Goal: Find specific page/section: Find specific page/section

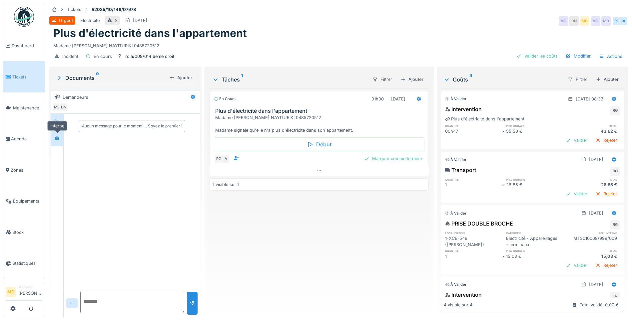
click at [62, 139] on div at bounding box center [57, 138] width 10 height 8
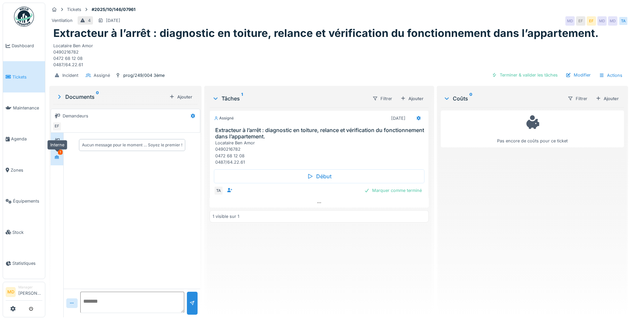
click at [58, 157] on icon at bounding box center [57, 157] width 5 height 4
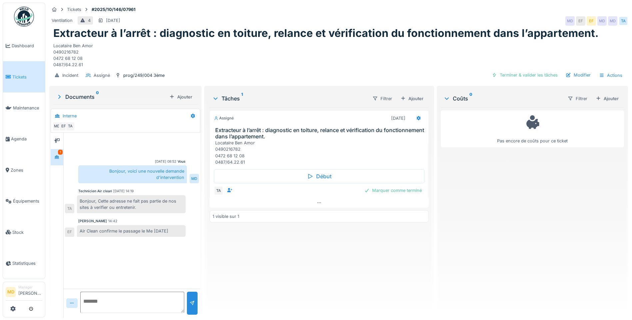
click at [116, 299] on textarea at bounding box center [132, 302] width 104 height 21
click at [60, 139] on div at bounding box center [57, 141] width 10 height 8
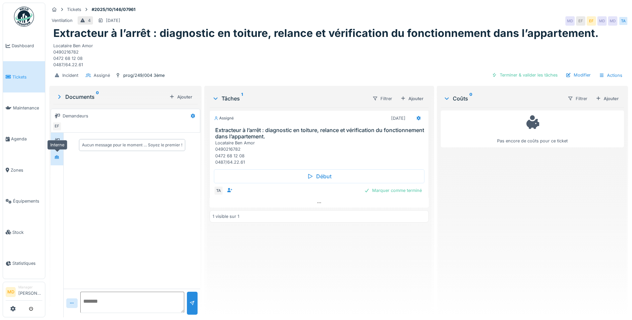
click at [59, 160] on div at bounding box center [56, 157] width 5 height 6
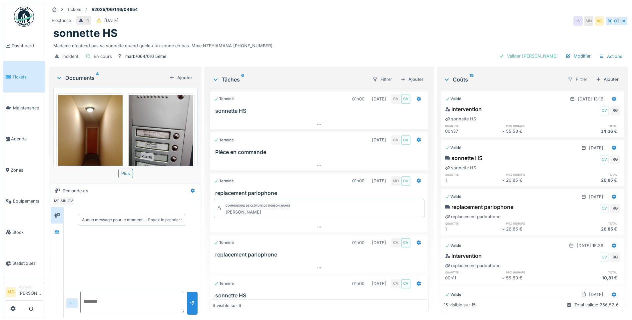
scroll to position [118, 0]
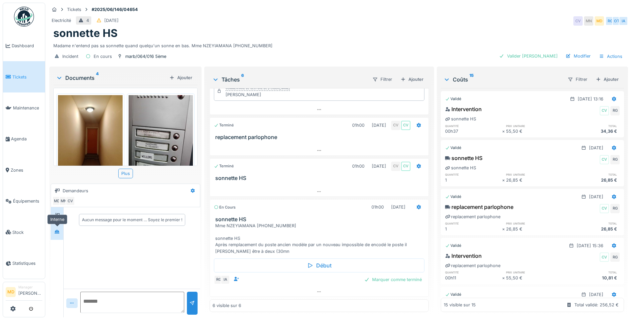
click at [61, 231] on div at bounding box center [57, 232] width 10 height 8
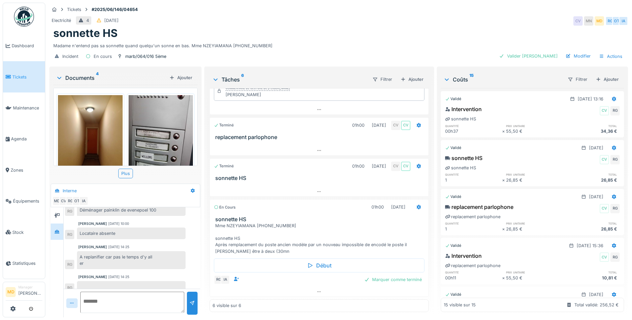
scroll to position [192, 0]
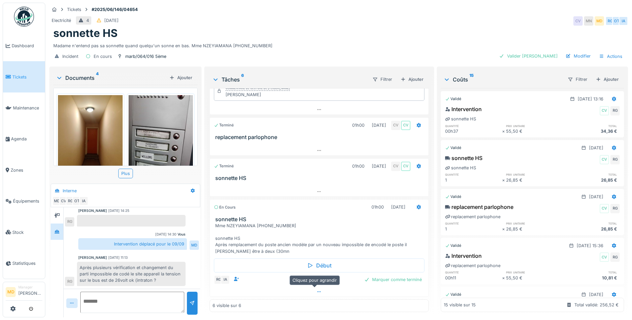
click at [319, 287] on div at bounding box center [319, 292] width 218 height 10
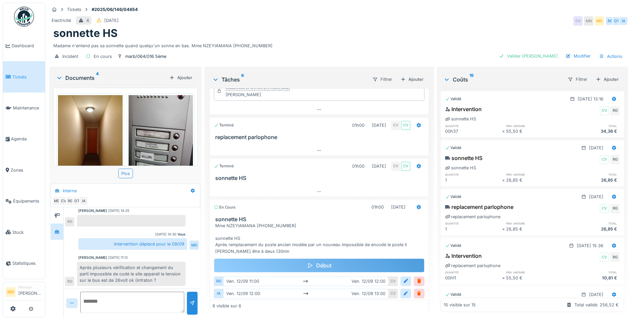
scroll to position [143, 0]
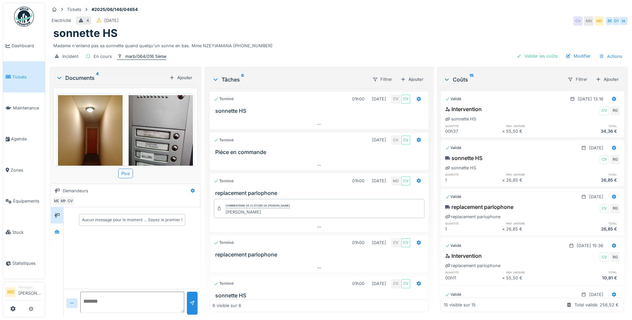
click at [147, 58] on div "marb/064/016 5ème" at bounding box center [145, 56] width 41 height 6
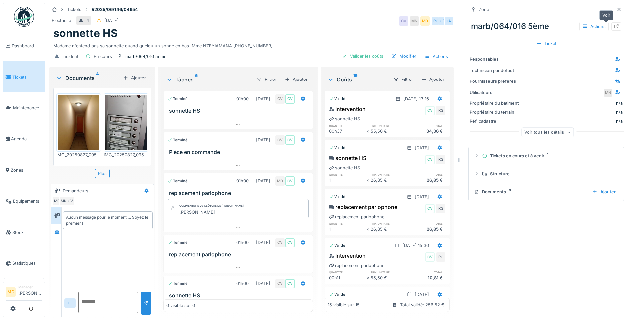
click at [613, 24] on icon at bounding box center [615, 26] width 5 height 4
click at [616, 10] on icon at bounding box center [618, 9] width 5 height 4
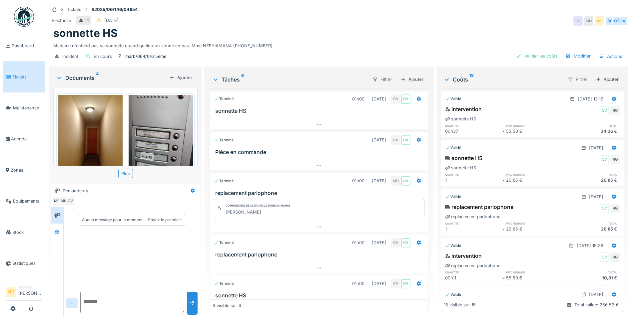
scroll to position [118, 0]
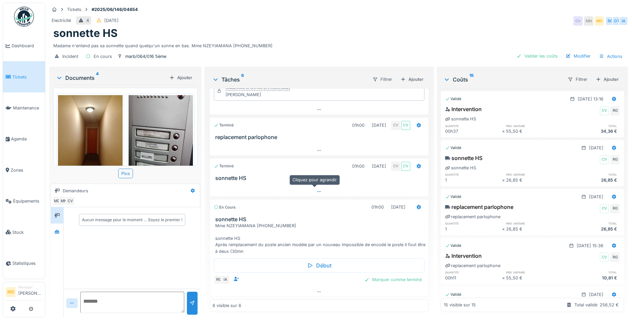
click at [308, 192] on div at bounding box center [319, 192] width 218 height 10
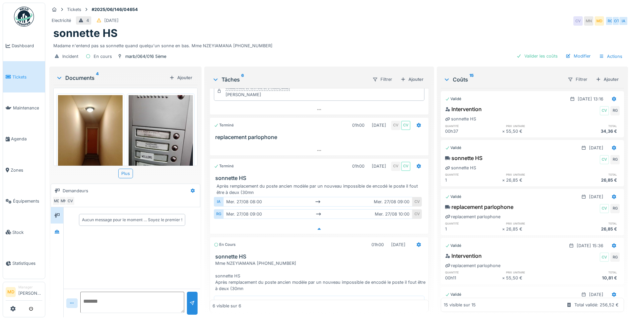
scroll to position [5, 0]
click at [316, 148] on icon at bounding box center [318, 150] width 5 height 4
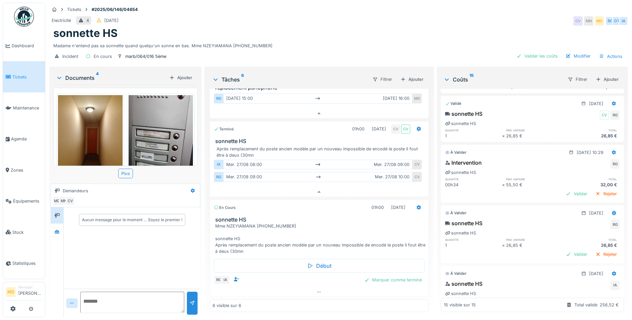
scroll to position [565, 0]
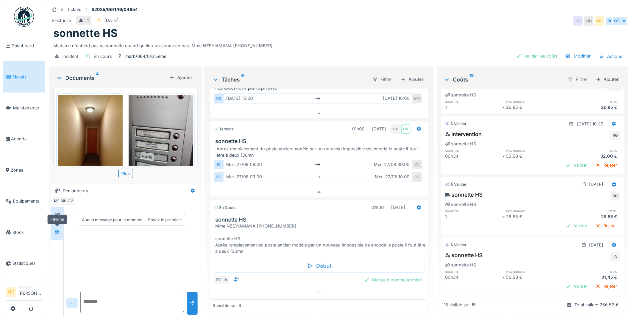
click at [56, 230] on icon at bounding box center [56, 232] width 5 height 4
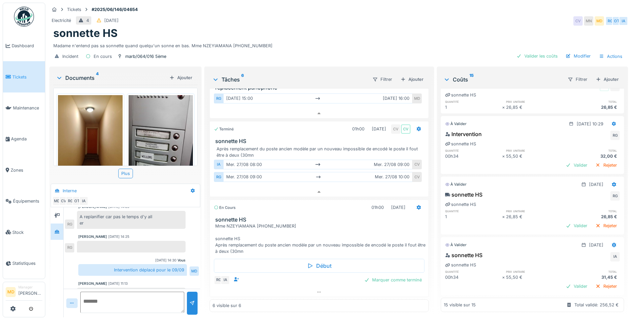
scroll to position [192, 0]
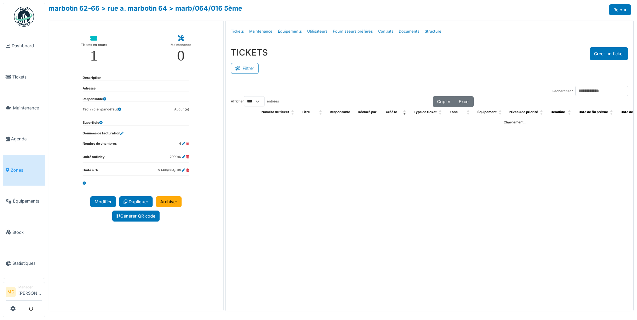
select select "***"
